Goal: Information Seeking & Learning: Learn about a topic

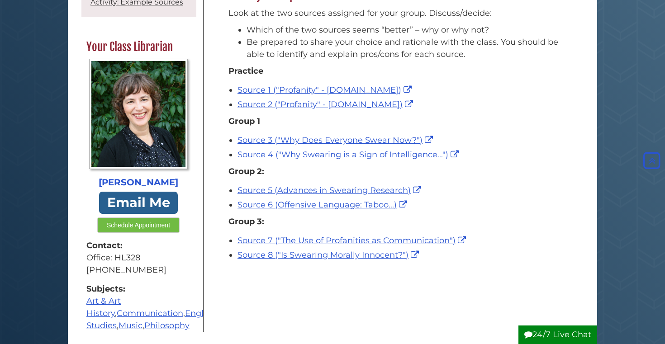
scroll to position [157, 0]
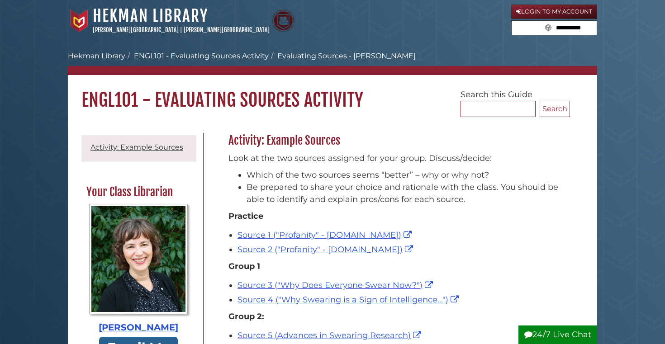
scroll to position [157, 0]
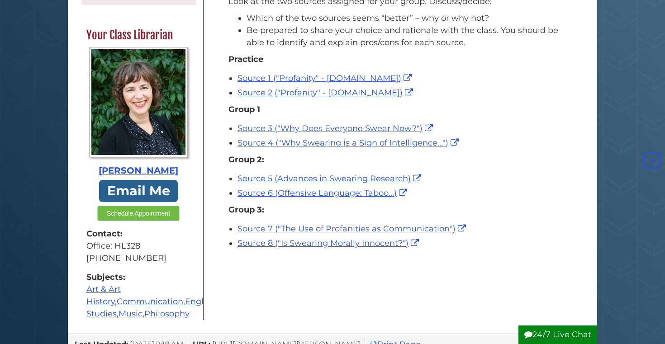
click at [58, 184] on body "Skip to Main Content [GEOGRAPHIC_DATA] [PERSON_NAME][GEOGRAPHIC_DATA] | [PERSON…" at bounding box center [332, 270] width 665 height 854
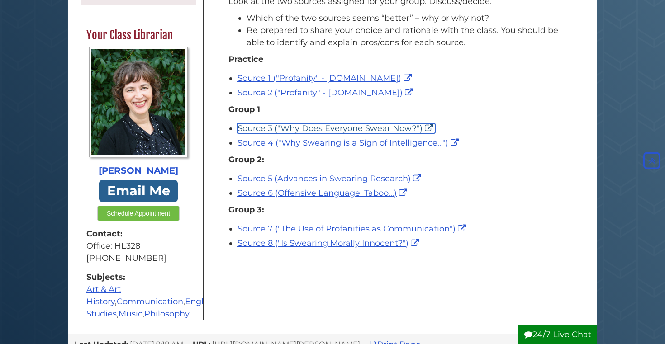
click at [283, 130] on link "Source 3 ("Why Does Everyone Swear Now?")" at bounding box center [336, 128] width 198 height 10
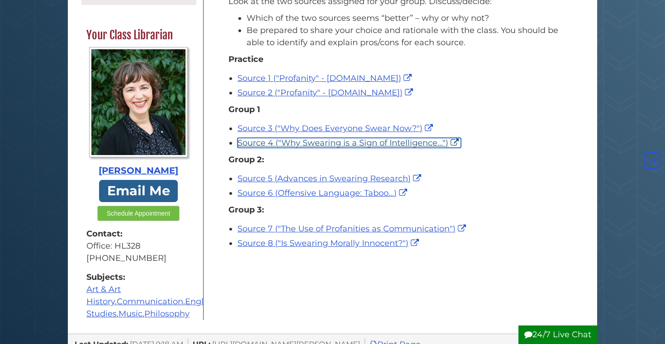
click at [304, 142] on link "Source 4 ("Why Swearing is a Sign of Intelligence...")" at bounding box center [348, 143] width 223 height 10
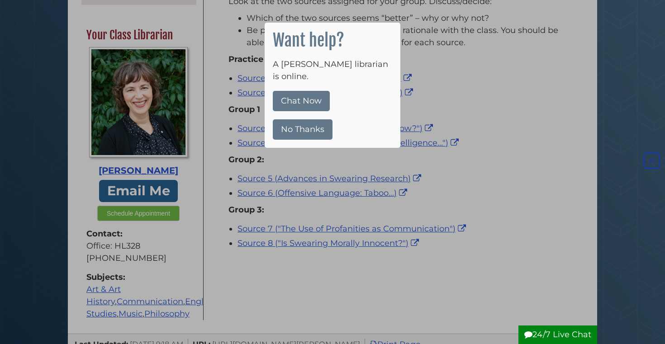
click at [66, 190] on div at bounding box center [332, 172] width 665 height 344
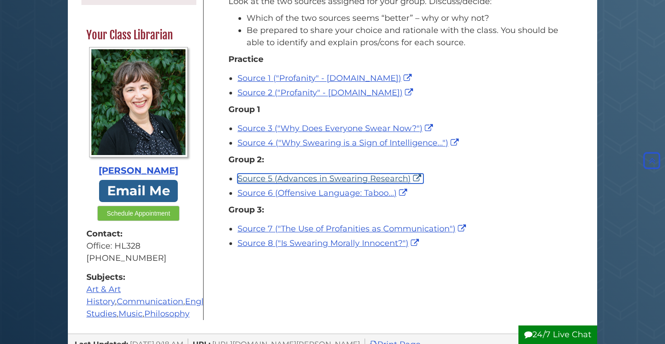
click at [317, 179] on link "Source 5 (Advances in Swearing Research)" at bounding box center [330, 179] width 186 height 10
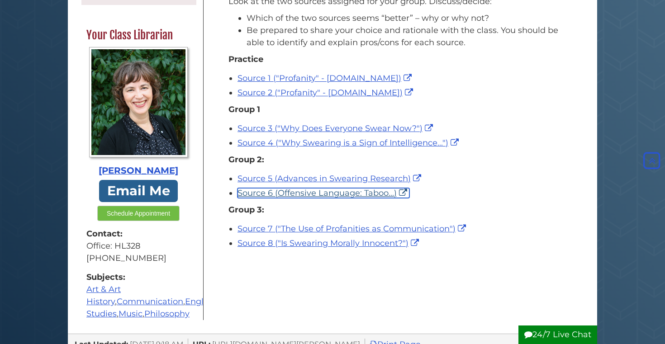
click at [307, 190] on link "Source 6 (Offensive Language: Taboo...)" at bounding box center [323, 193] width 172 height 10
